Goal: Information Seeking & Learning: Learn about a topic

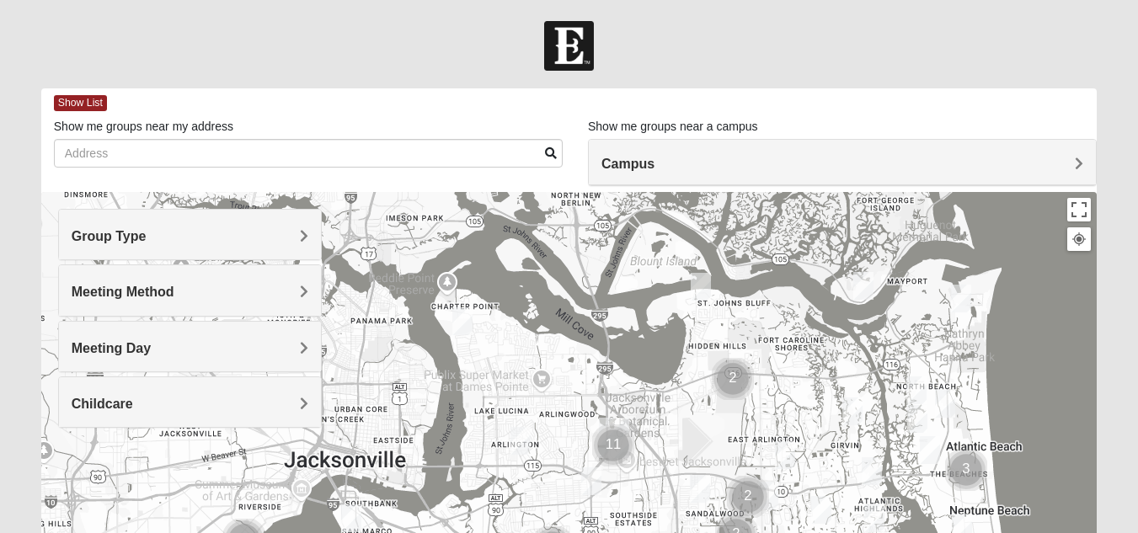
drag, startPoint x: 527, startPoint y: 232, endPoint x: 840, endPoint y: 285, distance: 317.0
click at [840, 285] on div at bounding box center [568, 529] width 1055 height 674
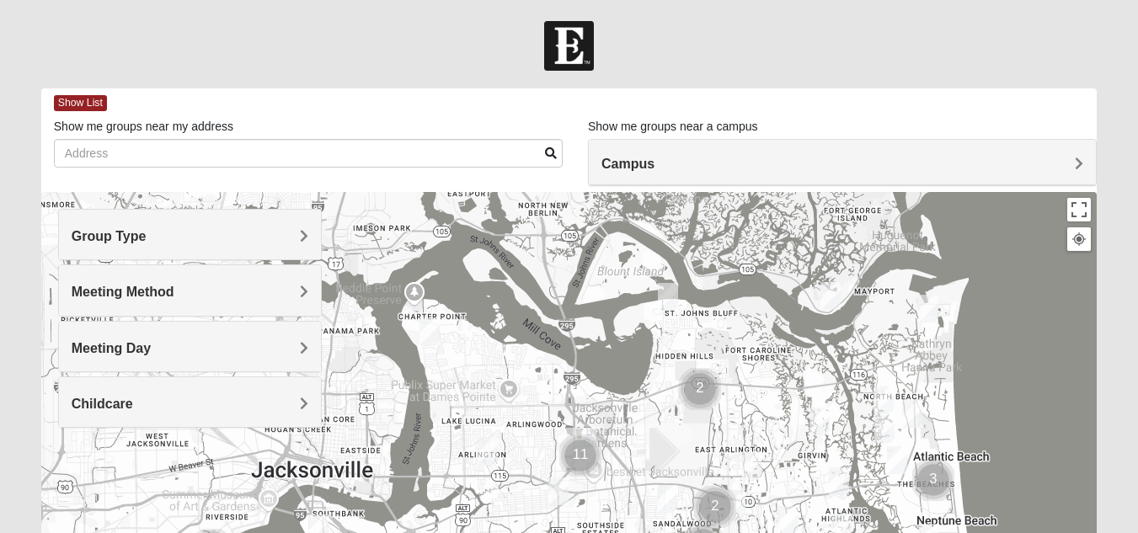
drag, startPoint x: 853, startPoint y: 483, endPoint x: 821, endPoint y: 492, distance: 33.1
click at [821, 492] on div at bounding box center [568, 529] width 1055 height 674
click at [275, 233] on h4 "Group Type" at bounding box center [190, 236] width 237 height 16
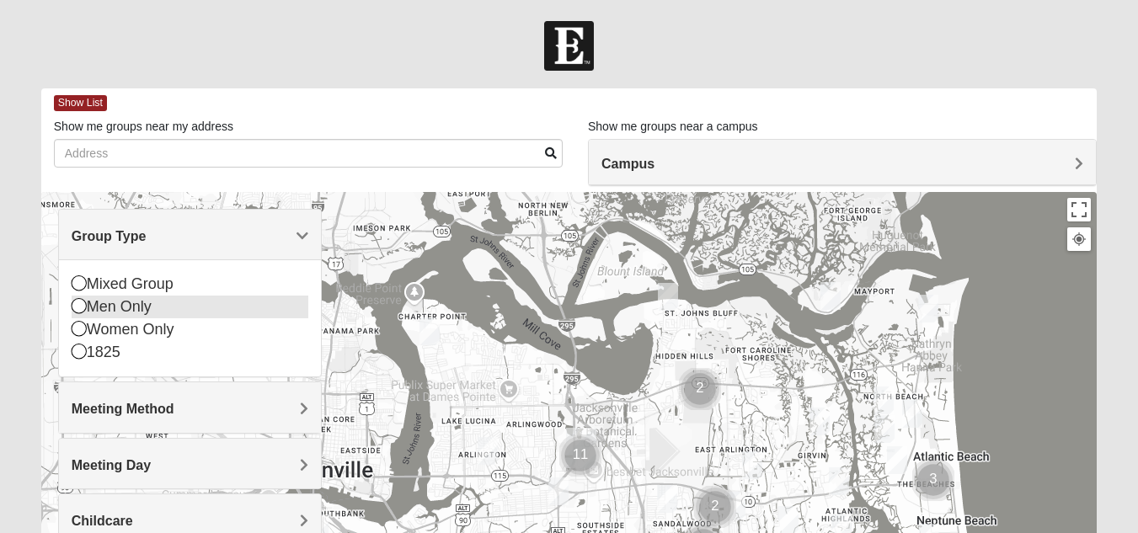
click at [80, 306] on icon at bounding box center [79, 305] width 15 height 15
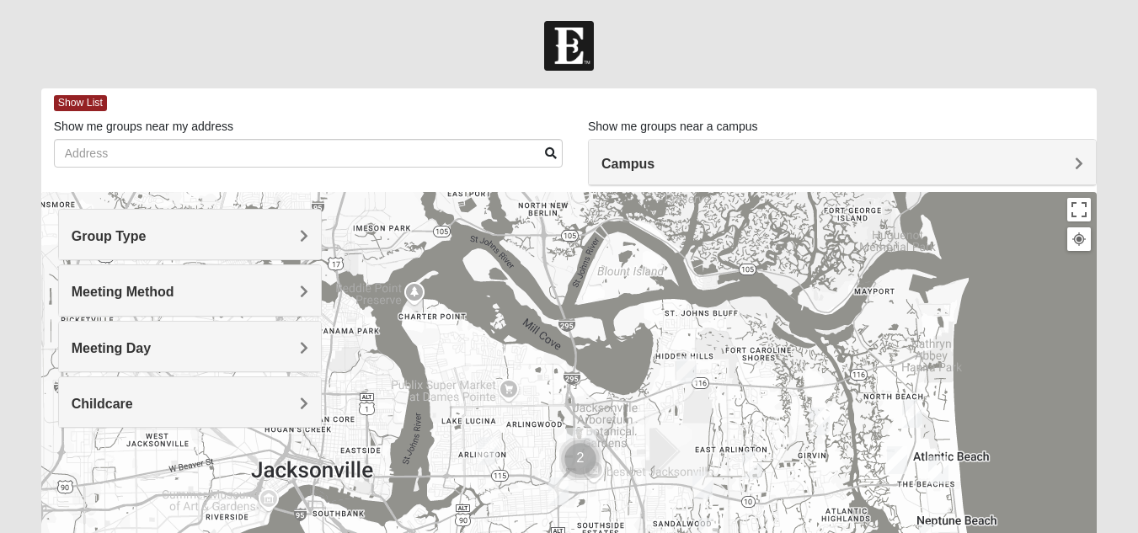
click at [686, 368] on img "Mens Mendonsa 32225" at bounding box center [686, 369] width 34 height 41
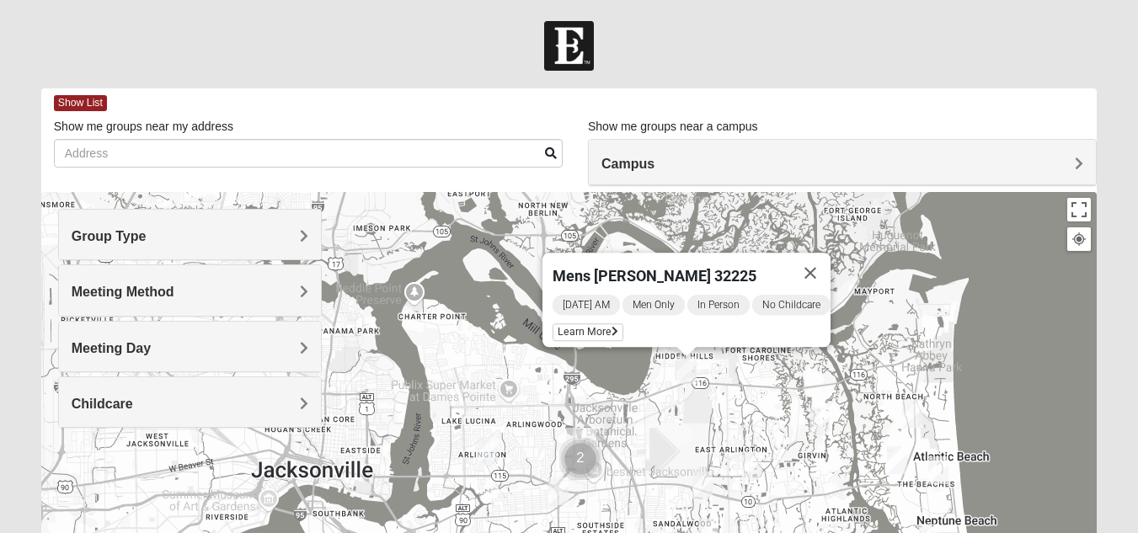
click at [955, 303] on div "Mens [PERSON_NAME] 32225 [DATE] AM Men Only In Person No Childcare Learn More" at bounding box center [568, 529] width 1055 height 674
click at [820, 258] on button "Close" at bounding box center [810, 273] width 40 height 40
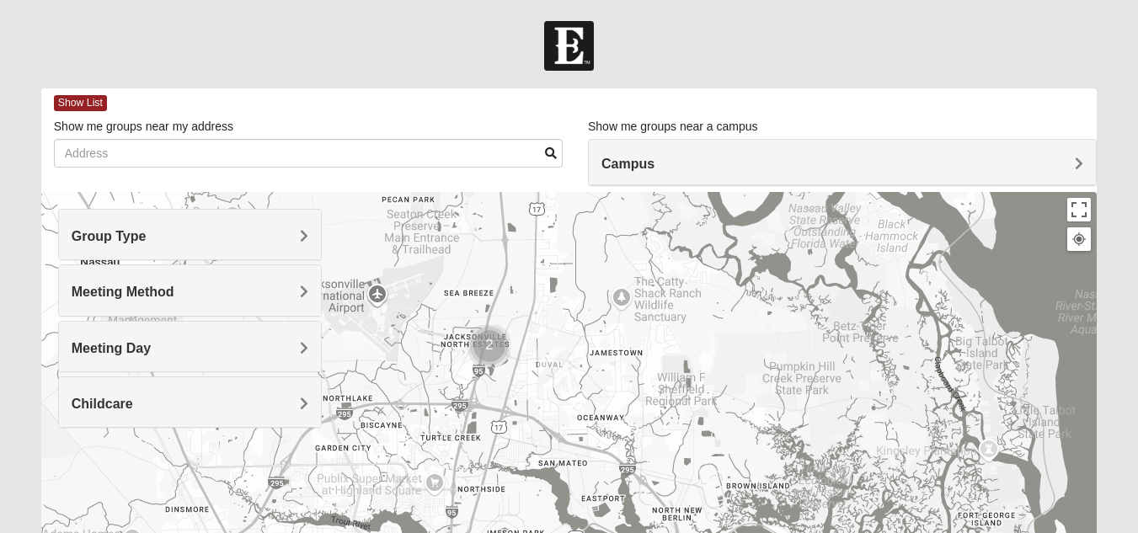
drag, startPoint x: 818, startPoint y: 258, endPoint x: 952, endPoint y: 568, distance: 337.6
click at [952, 532] on html "Hello [PERSON_NAME] My Account Log Out Find A Group Error" at bounding box center [569, 463] width 1138 height 927
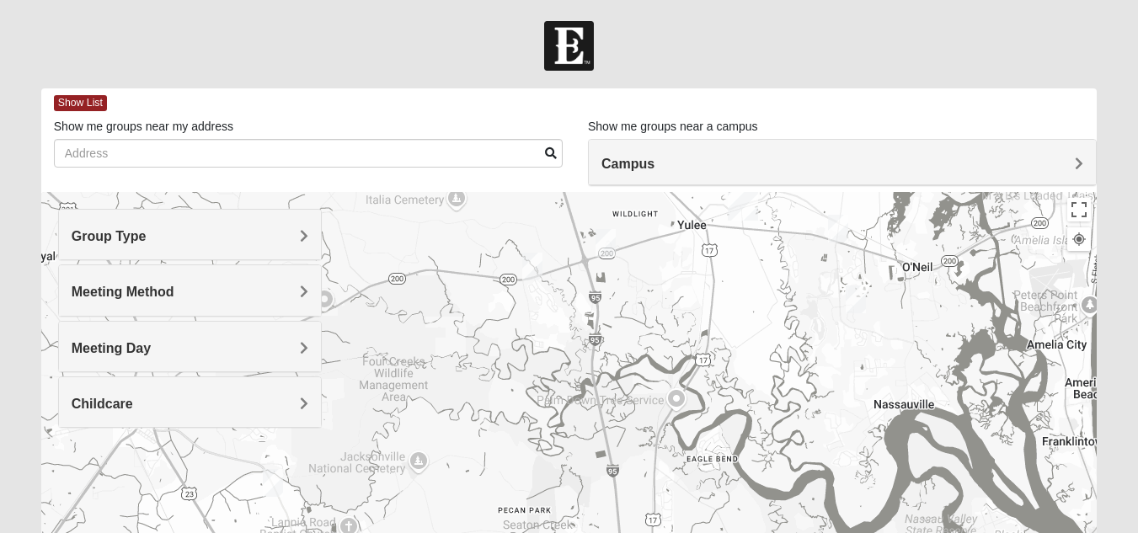
drag, startPoint x: 620, startPoint y: 257, endPoint x: 736, endPoint y: 568, distance: 332.5
click at [736, 532] on html "Hello [PERSON_NAME] My Account Log Out Find A Group Error" at bounding box center [569, 463] width 1138 height 927
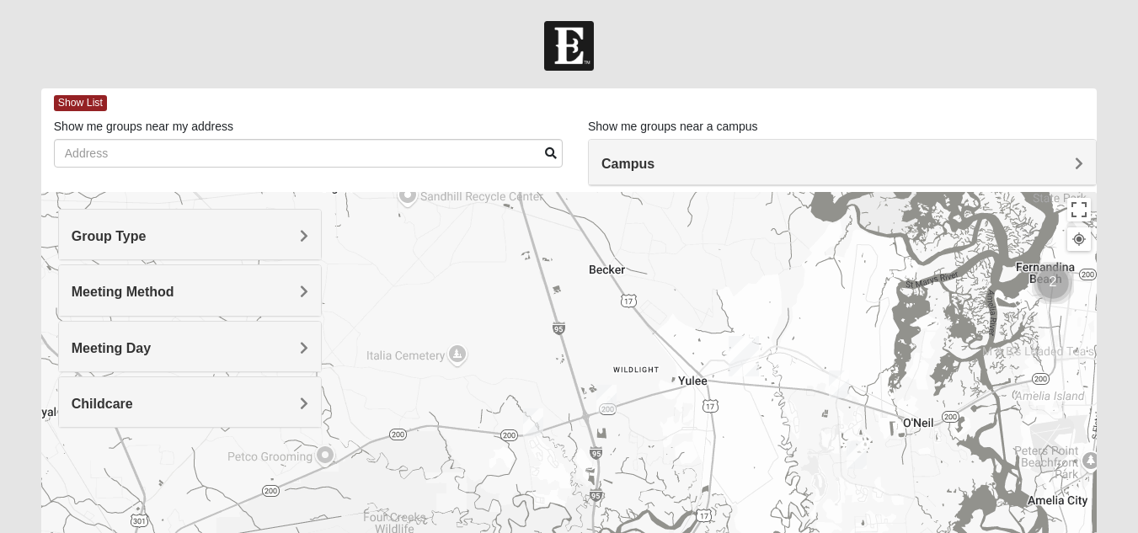
drag, startPoint x: 744, startPoint y: 359, endPoint x: 749, endPoint y: 504, distance: 145.8
click at [749, 516] on div at bounding box center [568, 529] width 1055 height 674
click at [851, 454] on img "Mens Strickenburg 32097" at bounding box center [856, 455] width 34 height 41
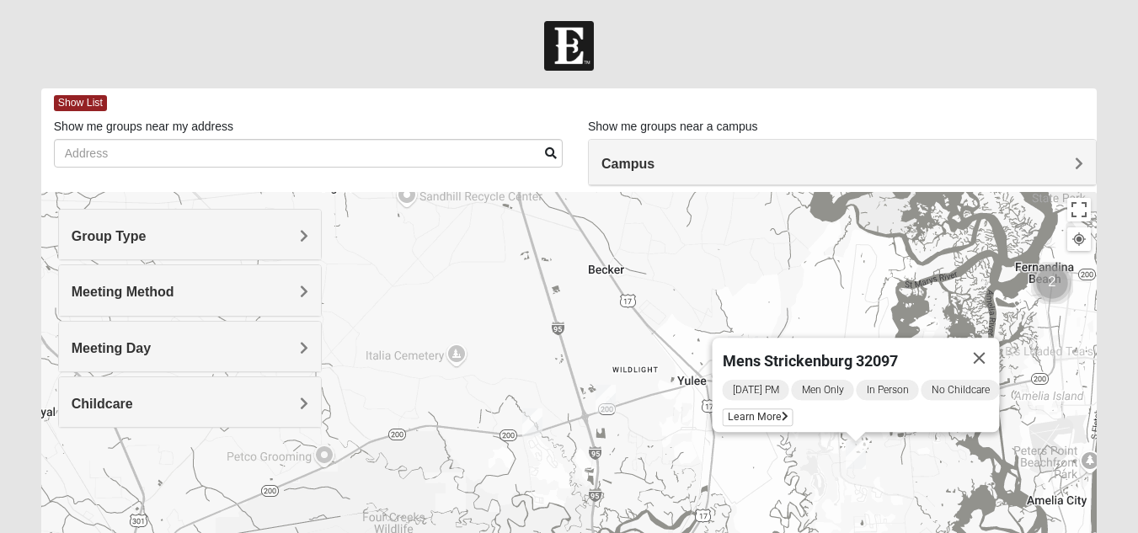
click at [773, 470] on div "Mens Strickenburg 32097 [DATE] PM Men Only In Person No Childcare Learn More" at bounding box center [568, 529] width 1055 height 674
click at [781, 412] on icon at bounding box center [784, 417] width 7 height 10
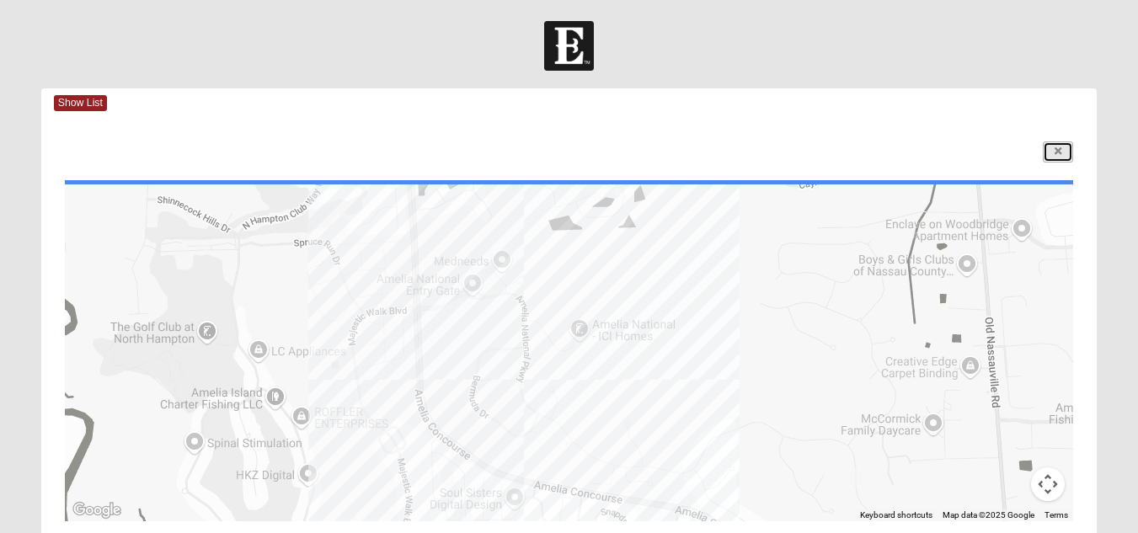
click at [1054, 148] on icon at bounding box center [1057, 152] width 7 height 10
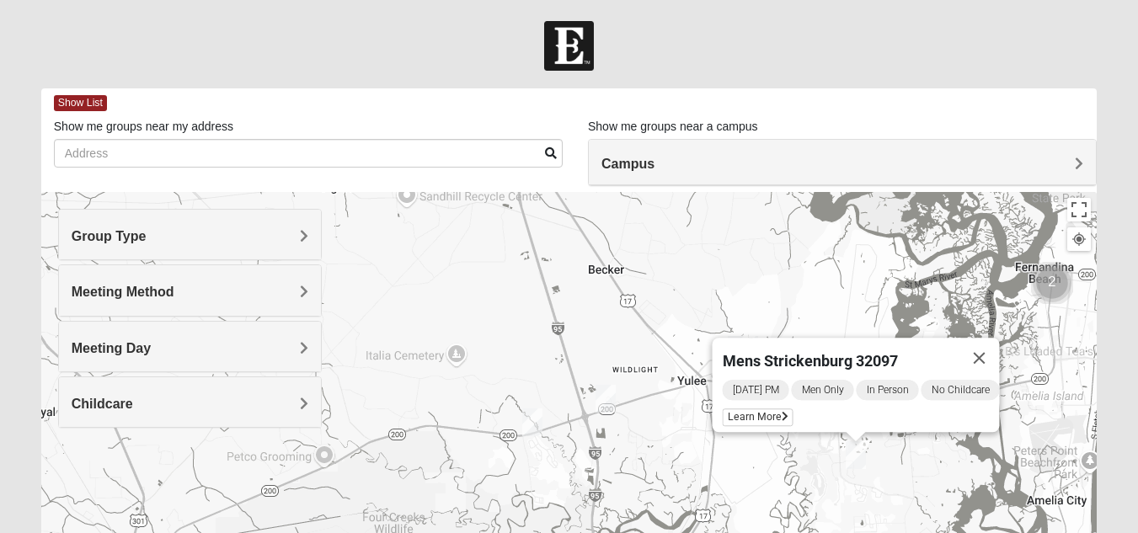
click at [608, 397] on img "Mens Marsh 32097" at bounding box center [606, 398] width 34 height 41
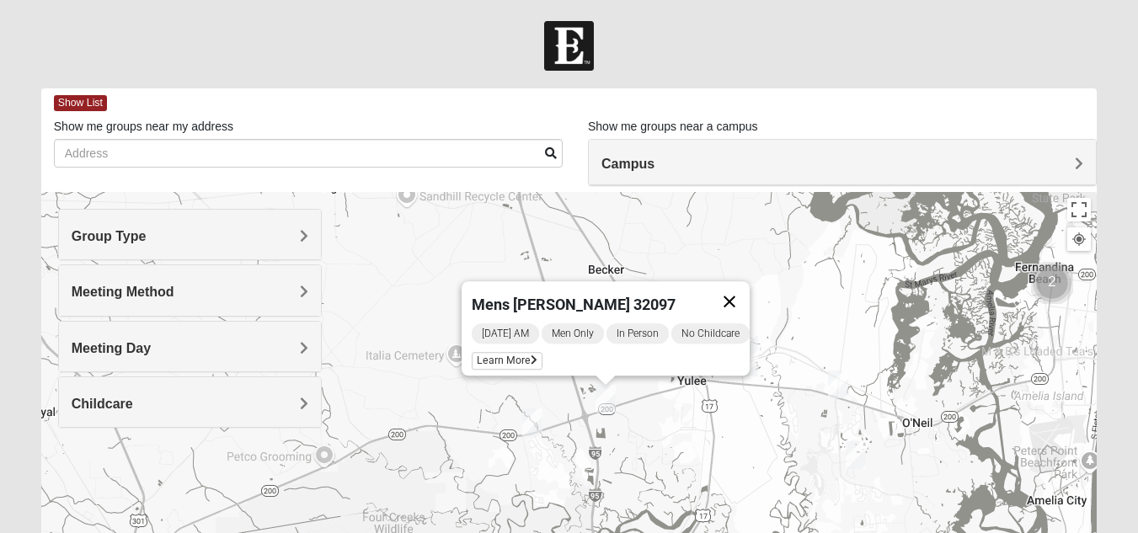
click at [744, 288] on button "Close" at bounding box center [729, 301] width 40 height 40
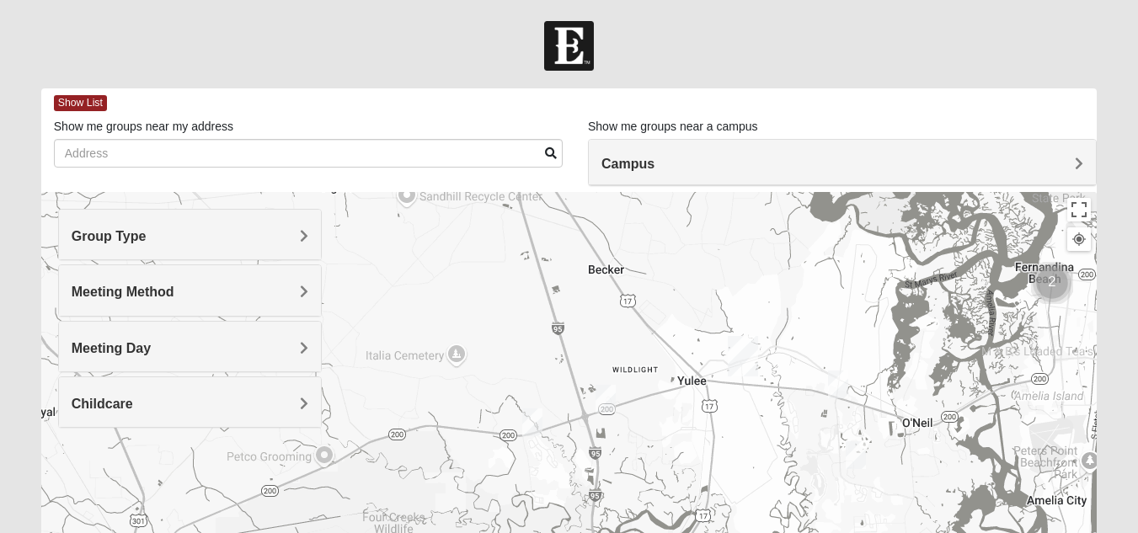
click at [829, 381] on img "Mens Lane 32034" at bounding box center [838, 384] width 34 height 41
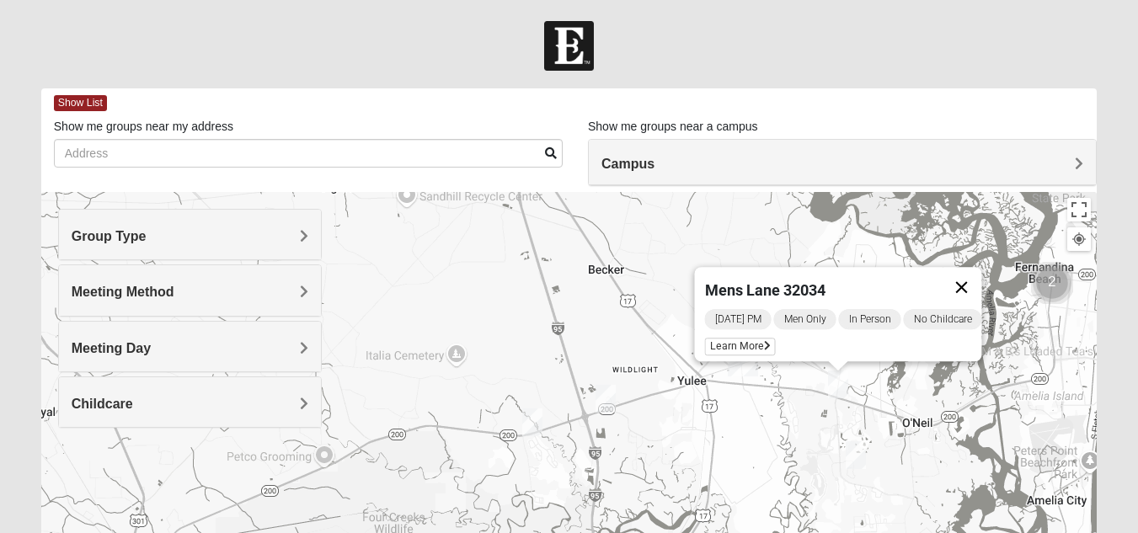
click at [965, 277] on button "Close" at bounding box center [961, 287] width 40 height 40
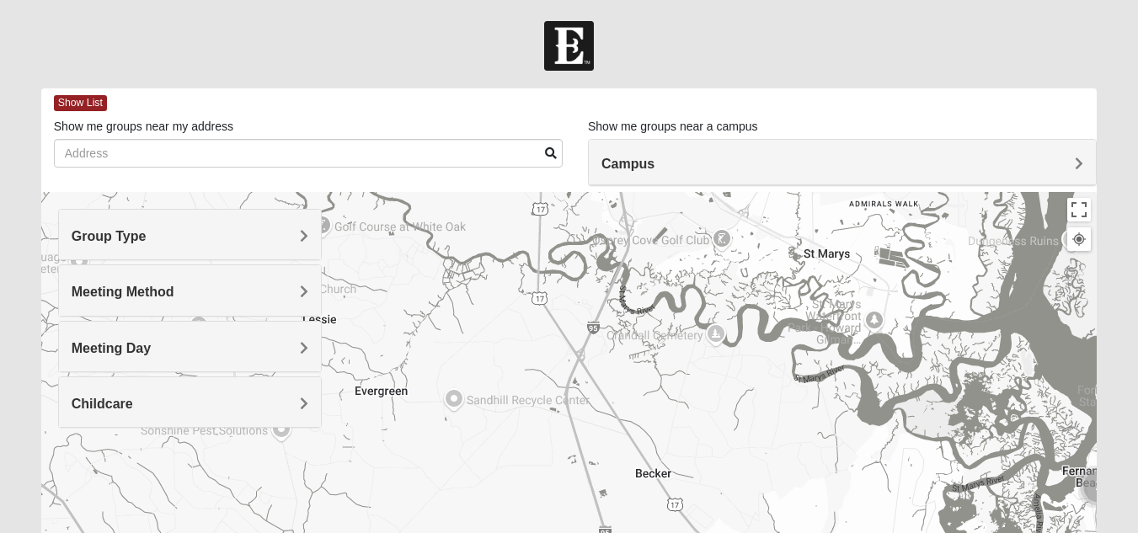
drag, startPoint x: 984, startPoint y: 290, endPoint x: 1031, endPoint y: 497, distance: 212.4
click at [1031, 497] on div at bounding box center [568, 529] width 1055 height 674
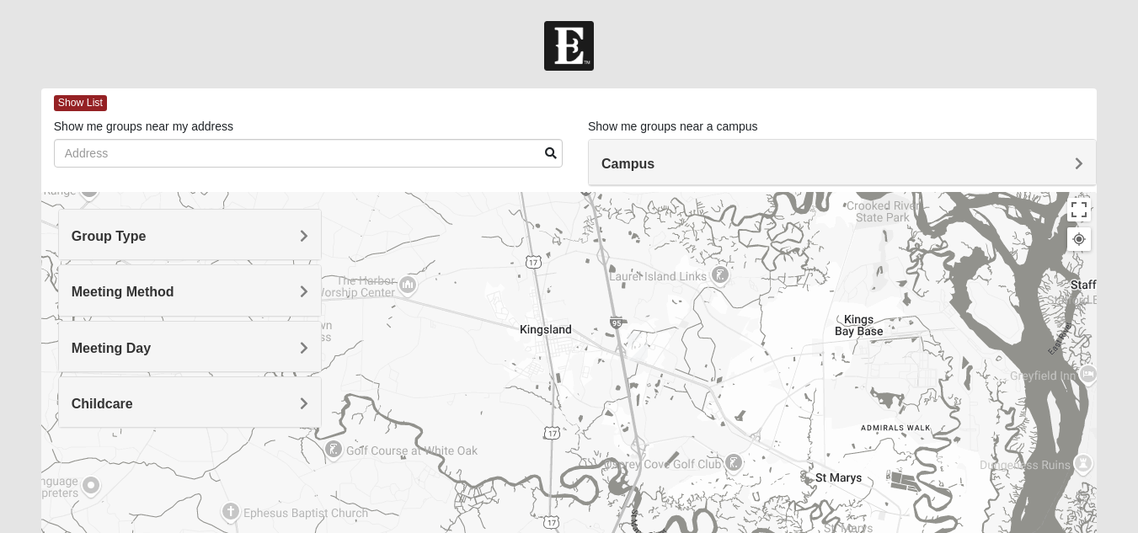
drag, startPoint x: 796, startPoint y: 307, endPoint x: 754, endPoint y: 488, distance: 186.7
click at [808, 532] on div at bounding box center [568, 529] width 1055 height 674
click at [637, 343] on img "Mens Langland 31548" at bounding box center [638, 346] width 34 height 41
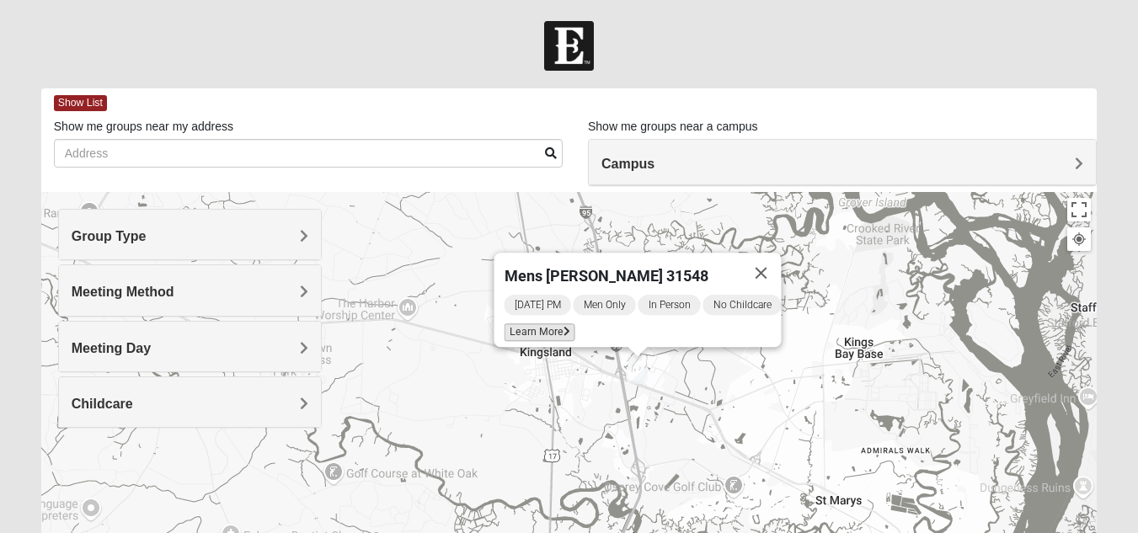
click at [562, 327] on icon at bounding box center [565, 332] width 7 height 10
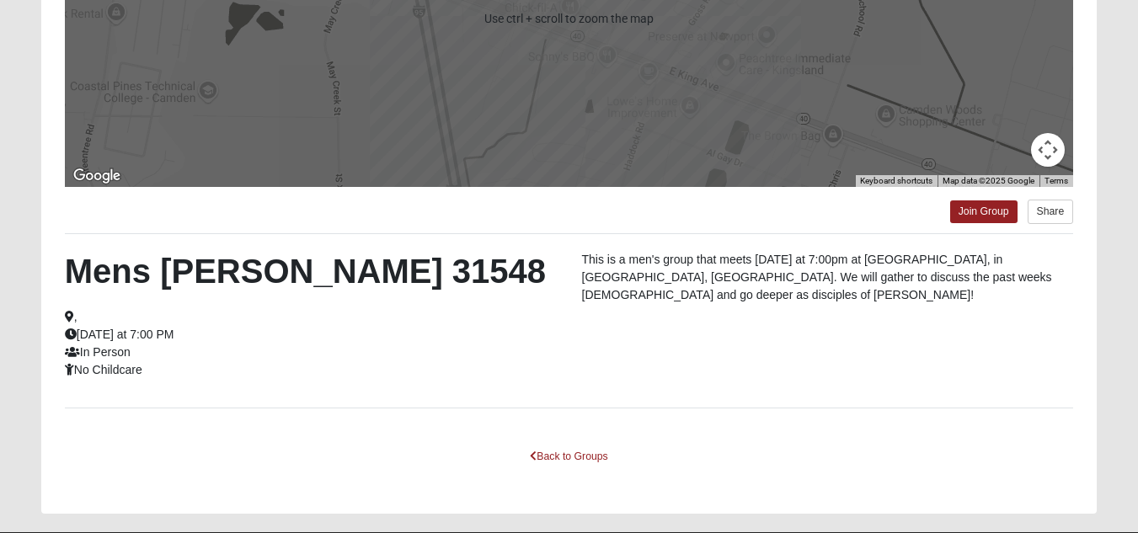
scroll to position [337, 0]
